Goal: Information Seeking & Learning: Check status

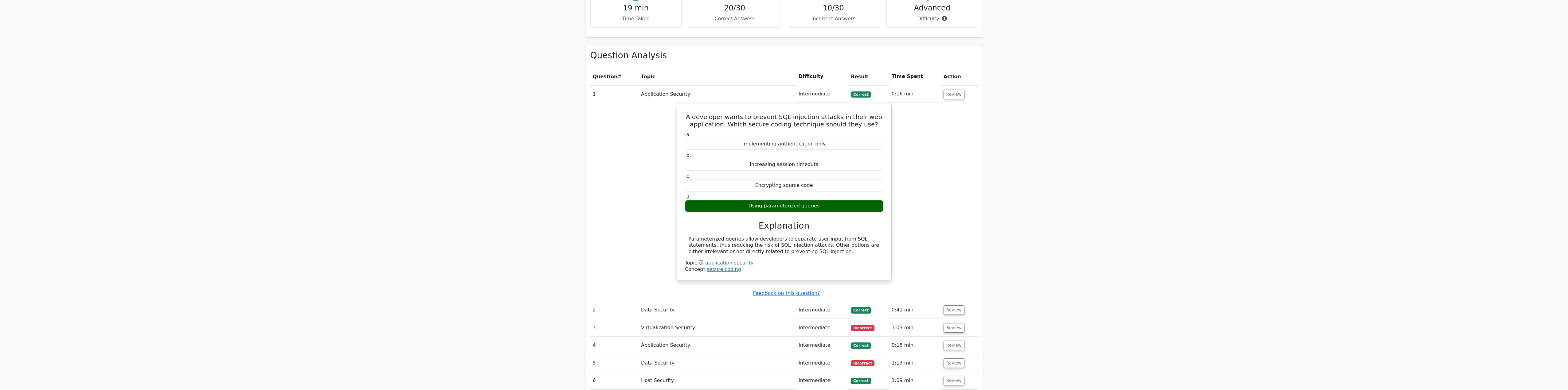
scroll to position [483, 0]
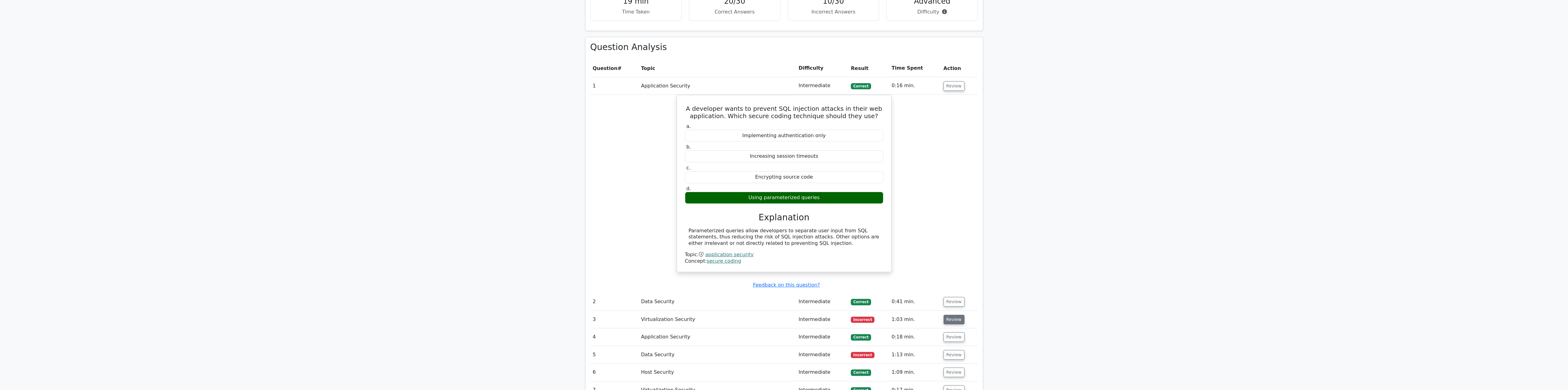
click at [953, 324] on button "Review" at bounding box center [954, 320] width 21 height 10
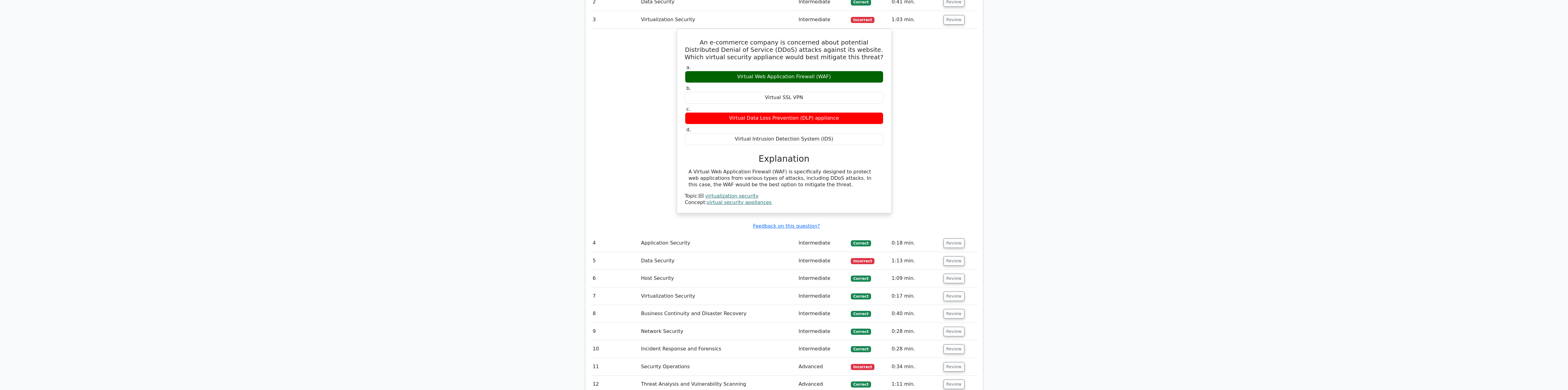
scroll to position [790, 0]
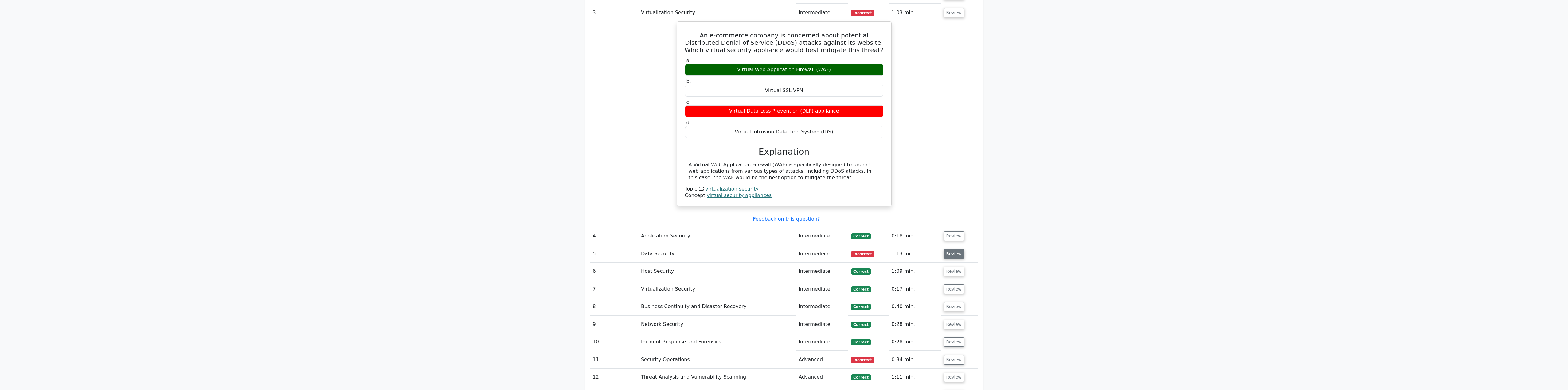
click at [955, 256] on button "Review" at bounding box center [954, 254] width 21 height 10
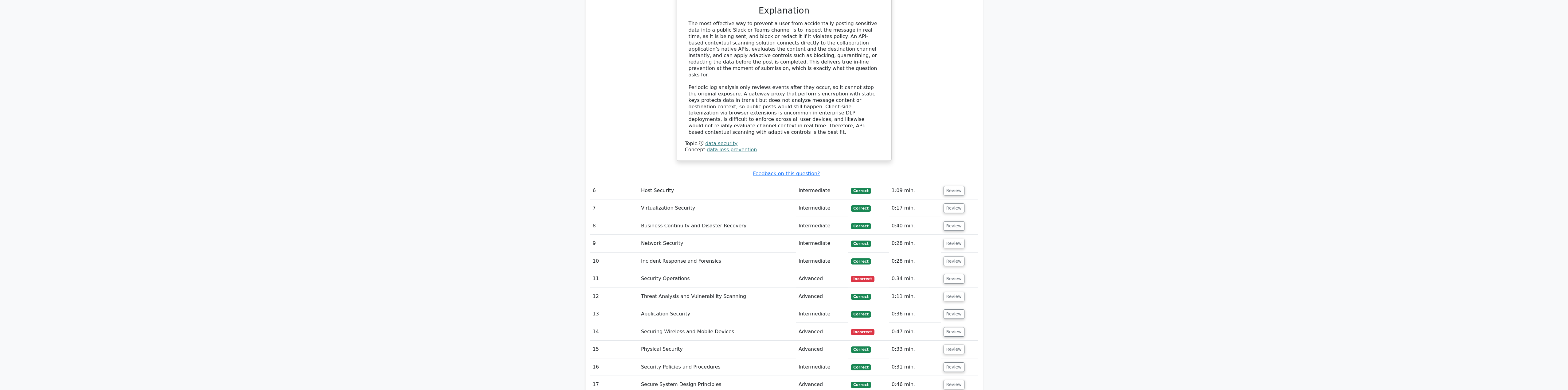
scroll to position [1189, 0]
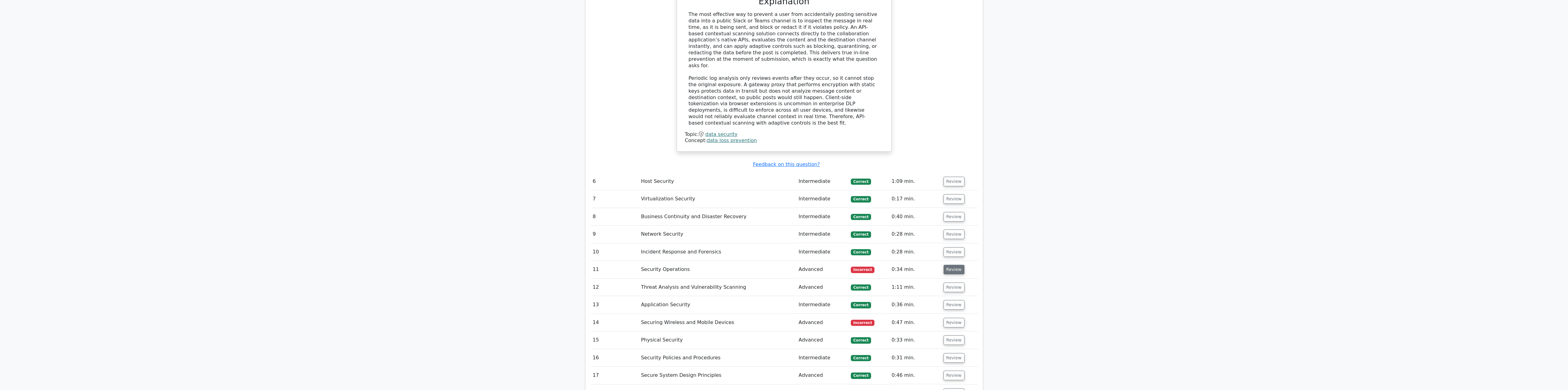
click at [956, 265] on button "Review" at bounding box center [954, 270] width 21 height 10
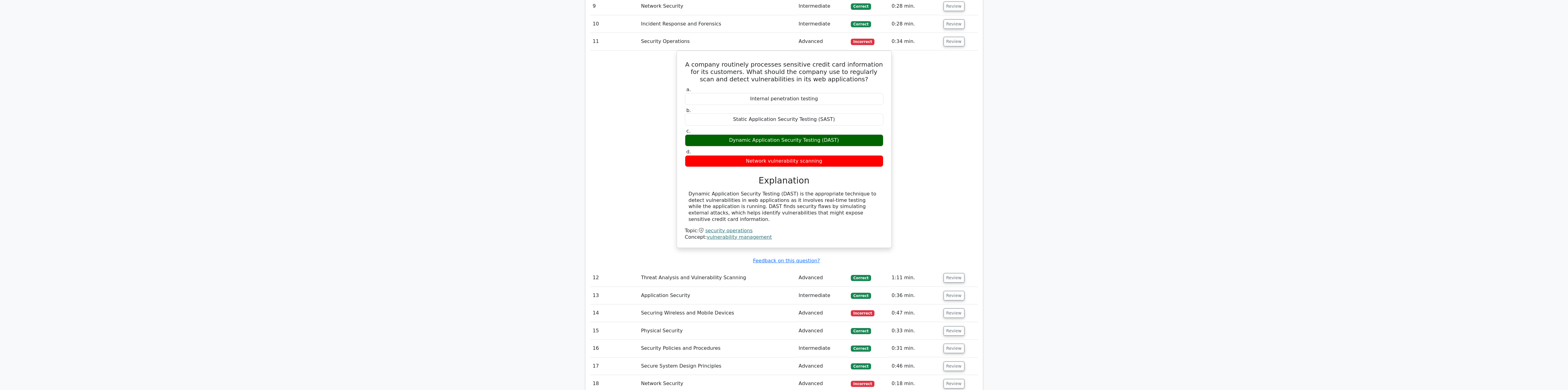
scroll to position [1435, 0]
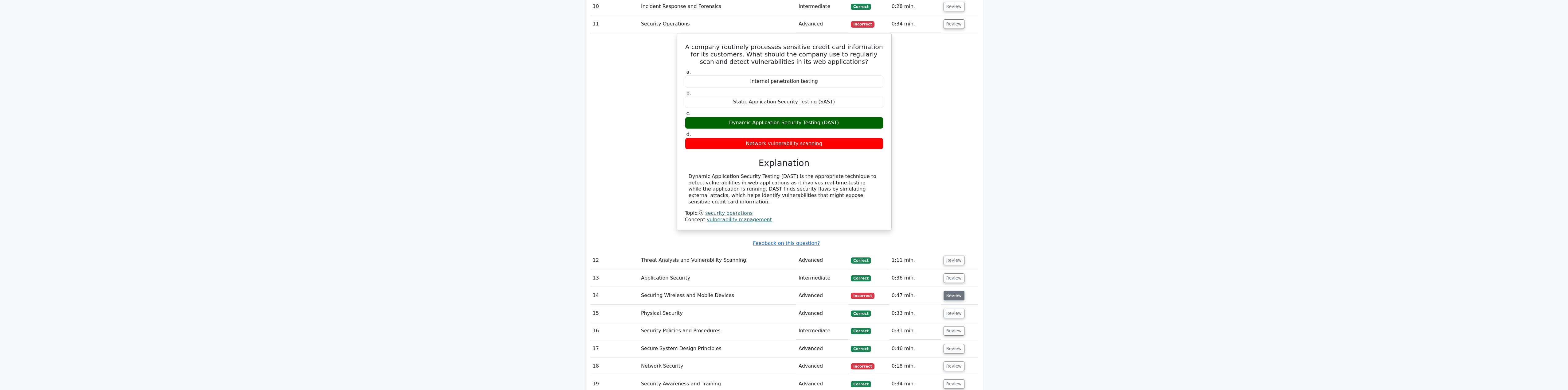
click at [947, 291] on button "Review" at bounding box center [954, 296] width 21 height 10
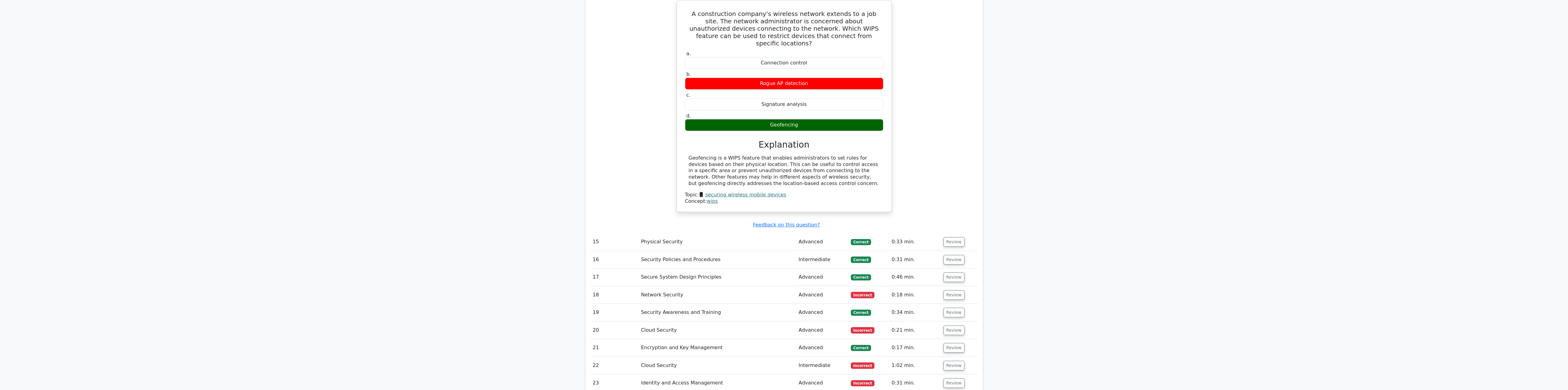
scroll to position [1742, 0]
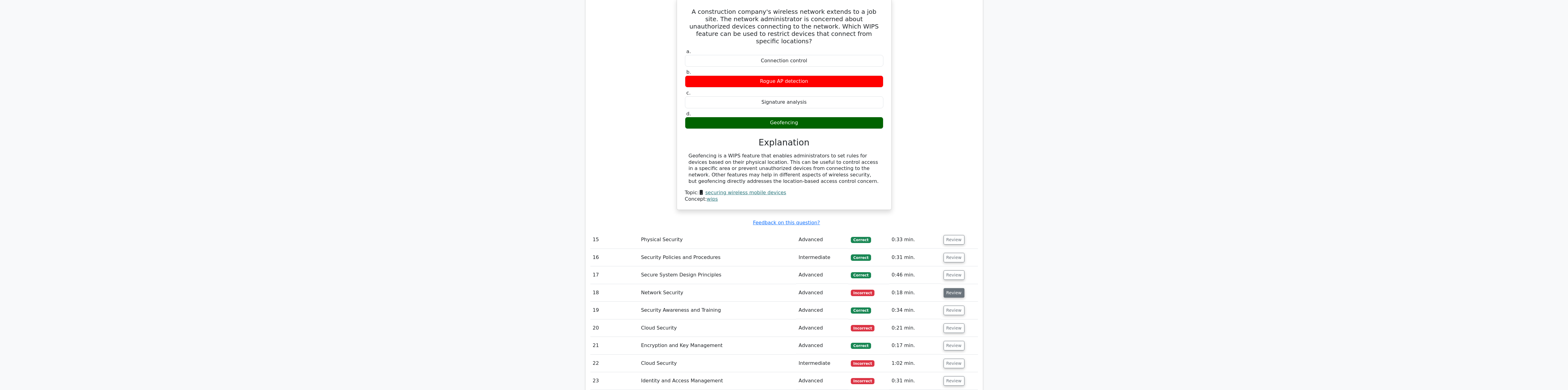
click at [952, 288] on button "Review" at bounding box center [954, 293] width 21 height 10
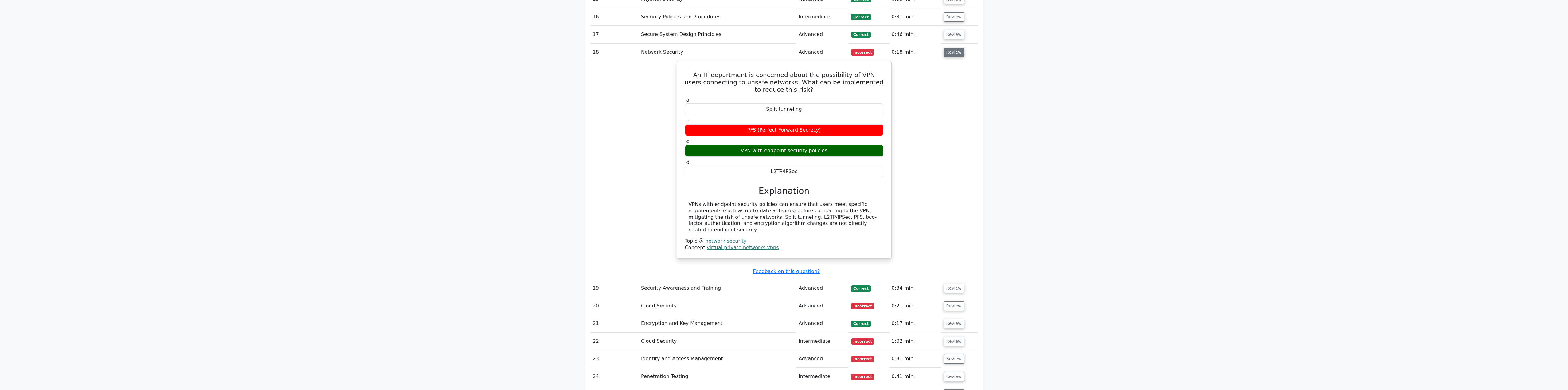
scroll to position [1988, 0]
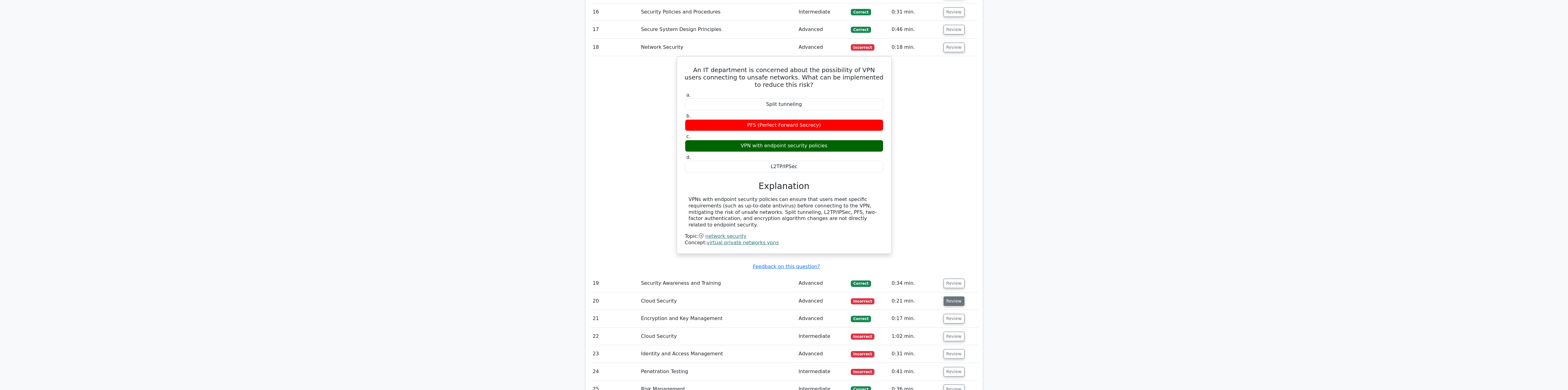
click at [957, 296] on button "Review" at bounding box center [954, 301] width 21 height 10
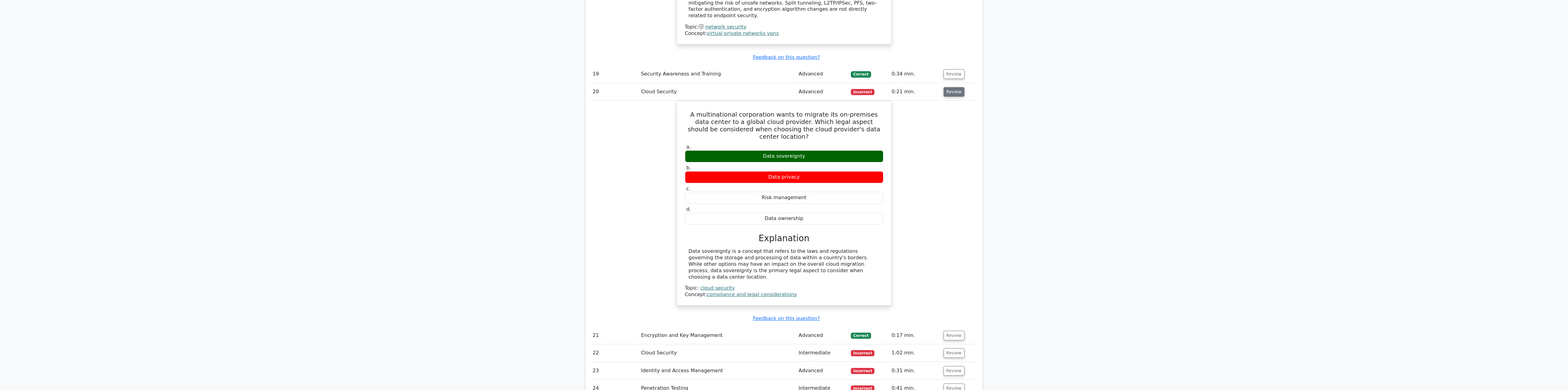
scroll to position [2233, 0]
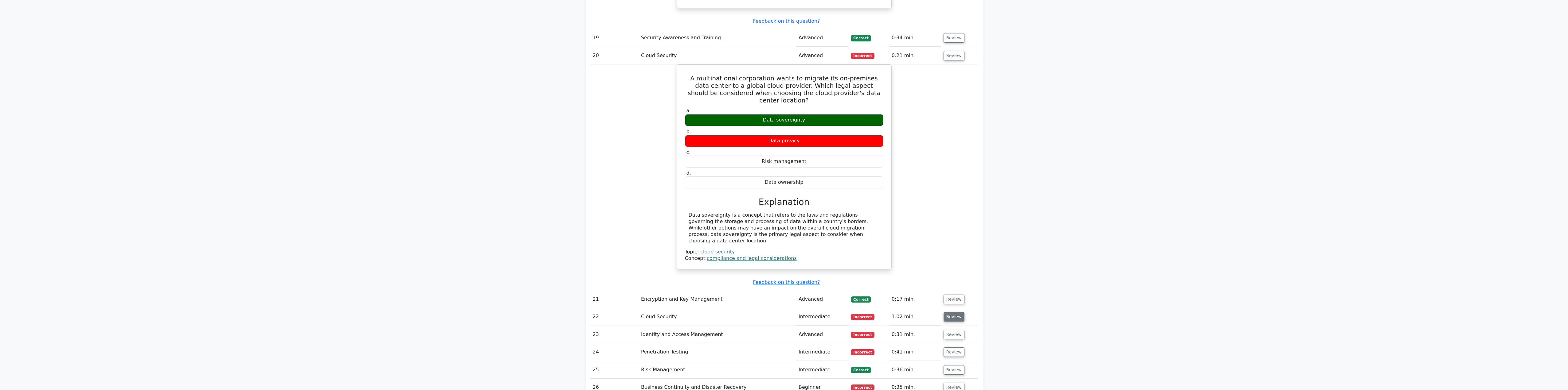
click at [954, 312] on button "Review" at bounding box center [954, 317] width 21 height 10
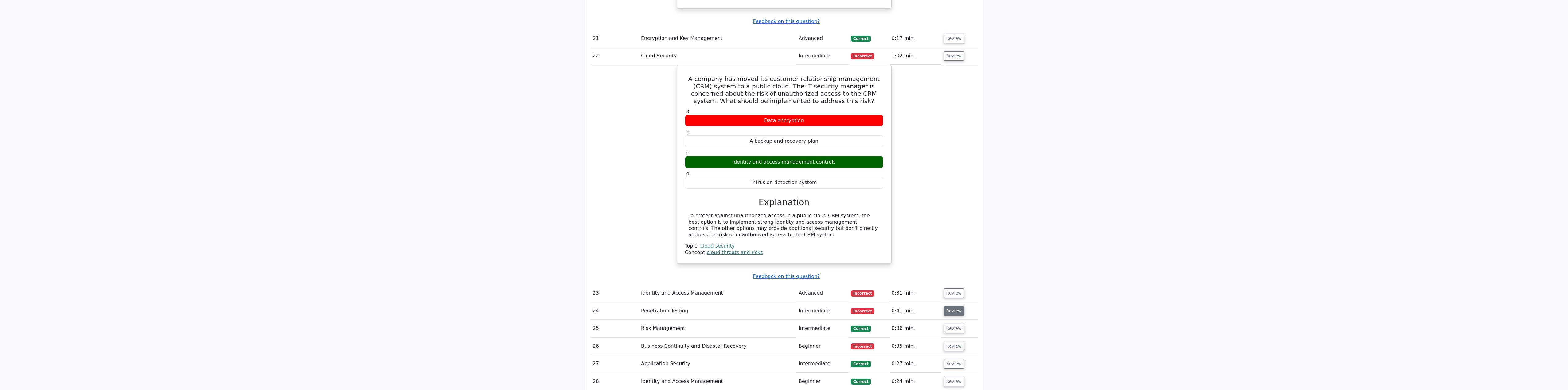
scroll to position [2510, 0]
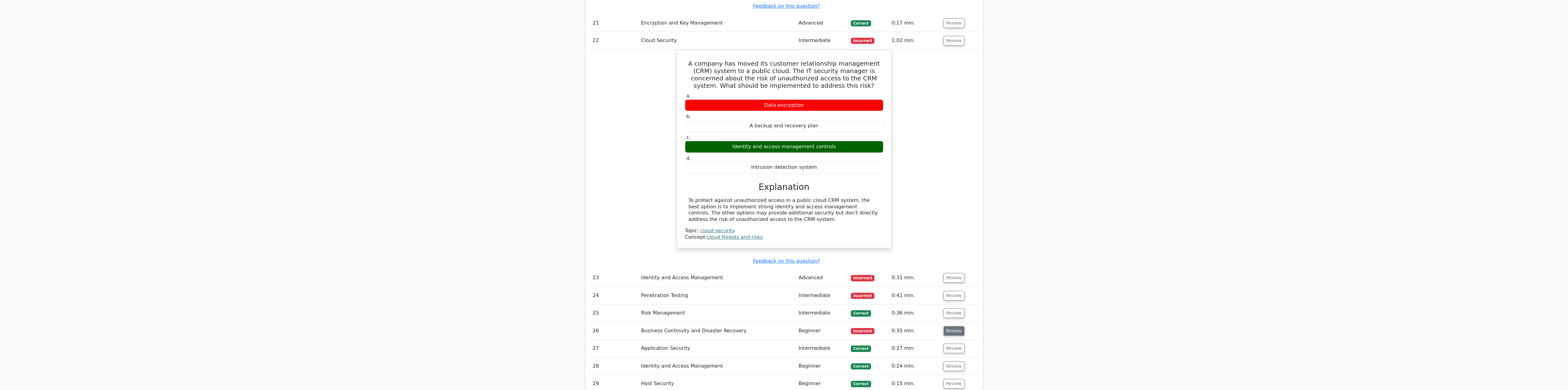
click at [953, 326] on button "Review" at bounding box center [954, 331] width 21 height 10
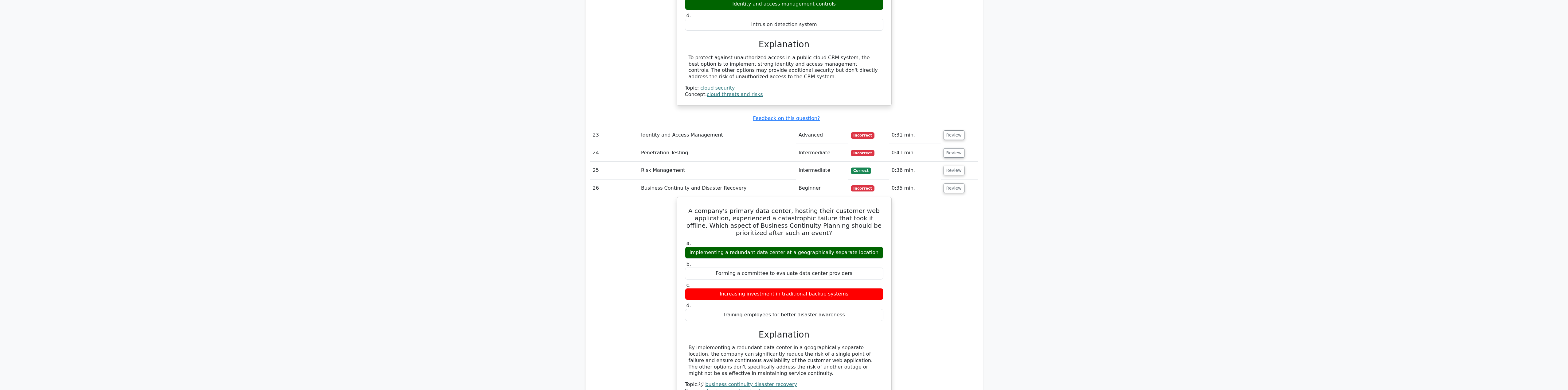
scroll to position [2632, 0]
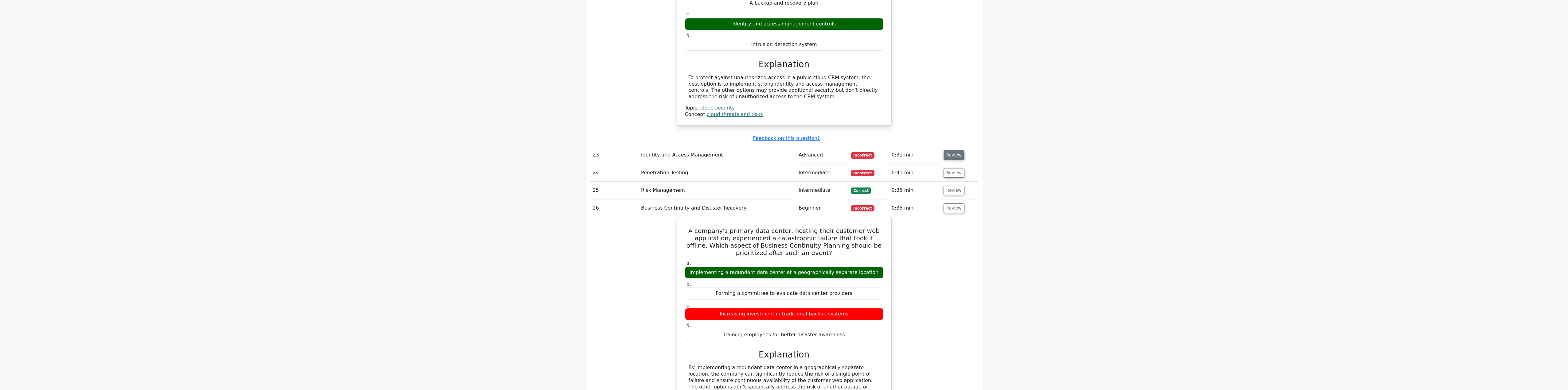
click at [951, 151] on button "Review" at bounding box center [954, 156] width 21 height 10
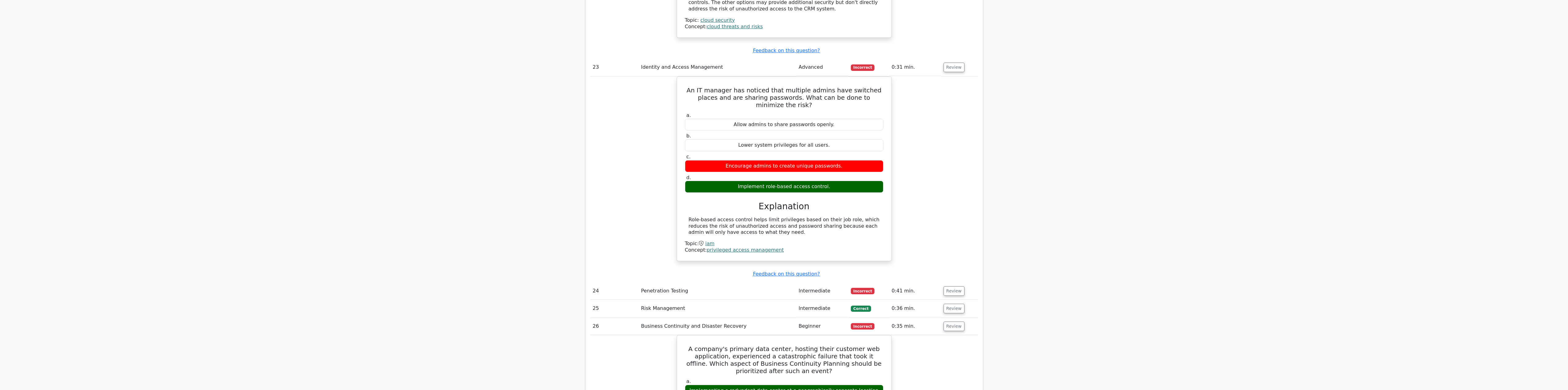
scroll to position [2724, 0]
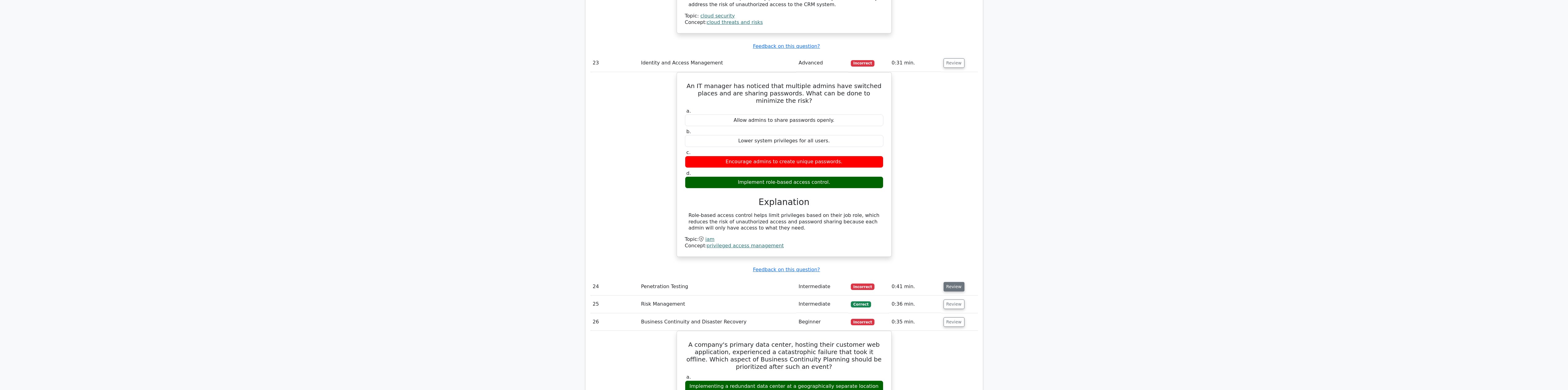
click at [955, 282] on button "Review" at bounding box center [954, 287] width 21 height 10
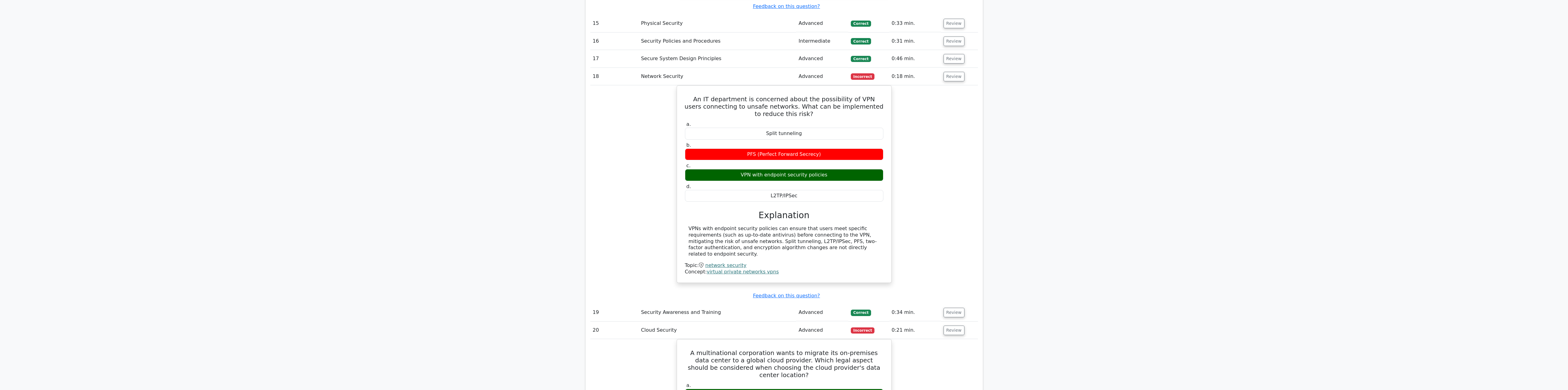
scroll to position [1957, 0]
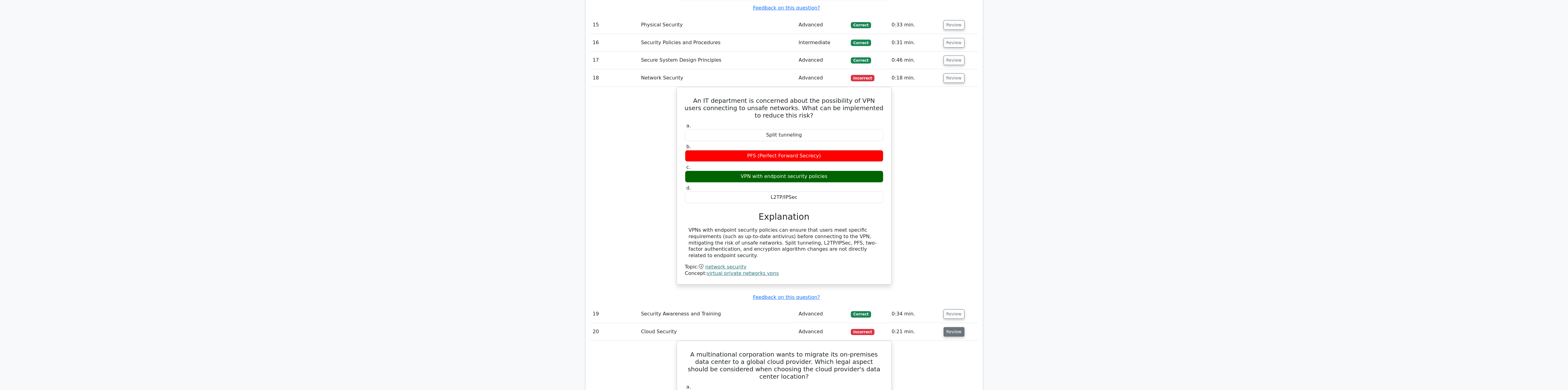
click at [946, 327] on button "Review" at bounding box center [954, 332] width 21 height 10
click at [947, 327] on button "Review" at bounding box center [954, 332] width 21 height 10
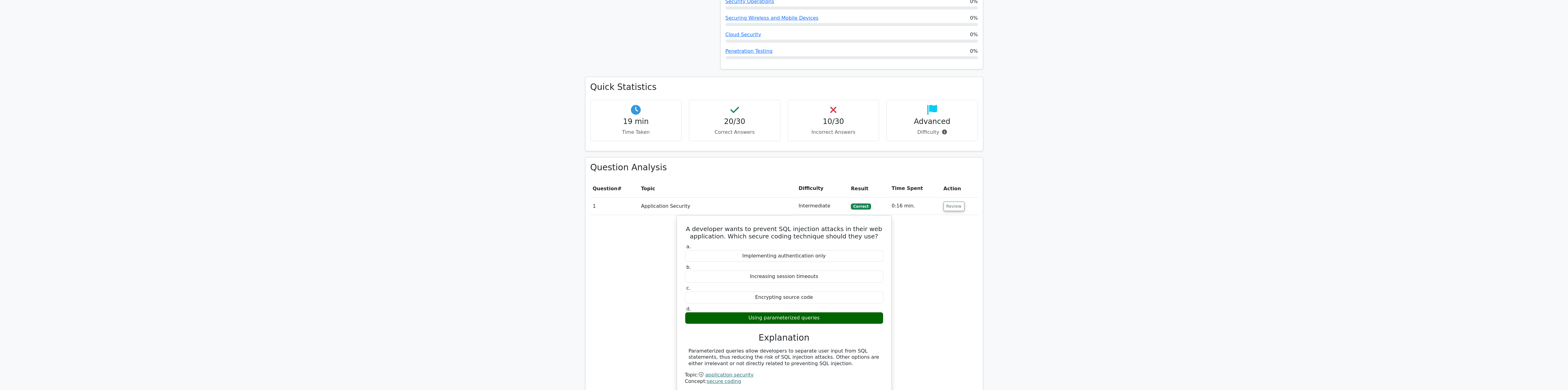
scroll to position [360, 0]
